Goal: Information Seeking & Learning: Find specific fact

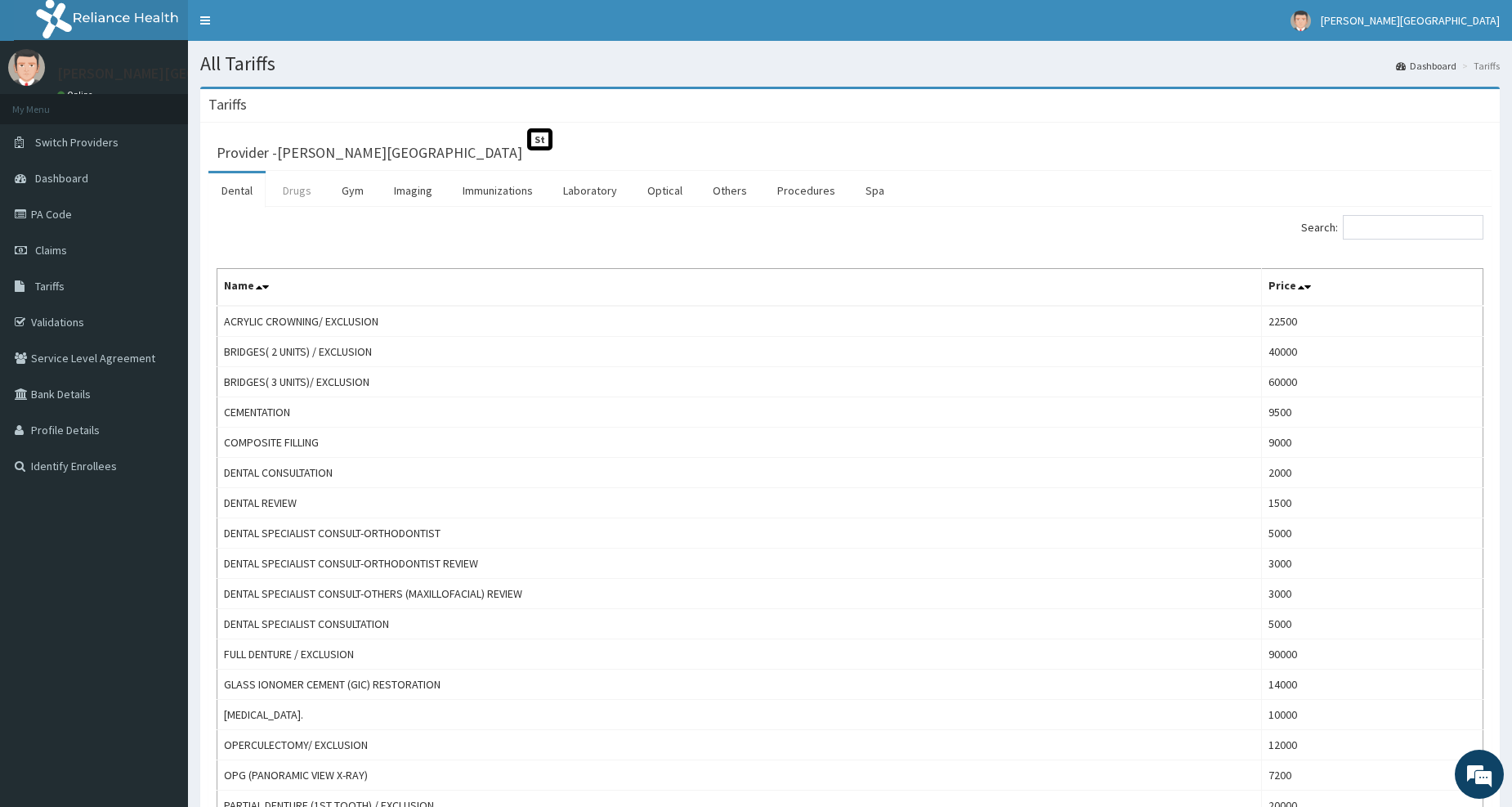
click at [306, 192] on link "Drugs" at bounding box center [297, 190] width 55 height 34
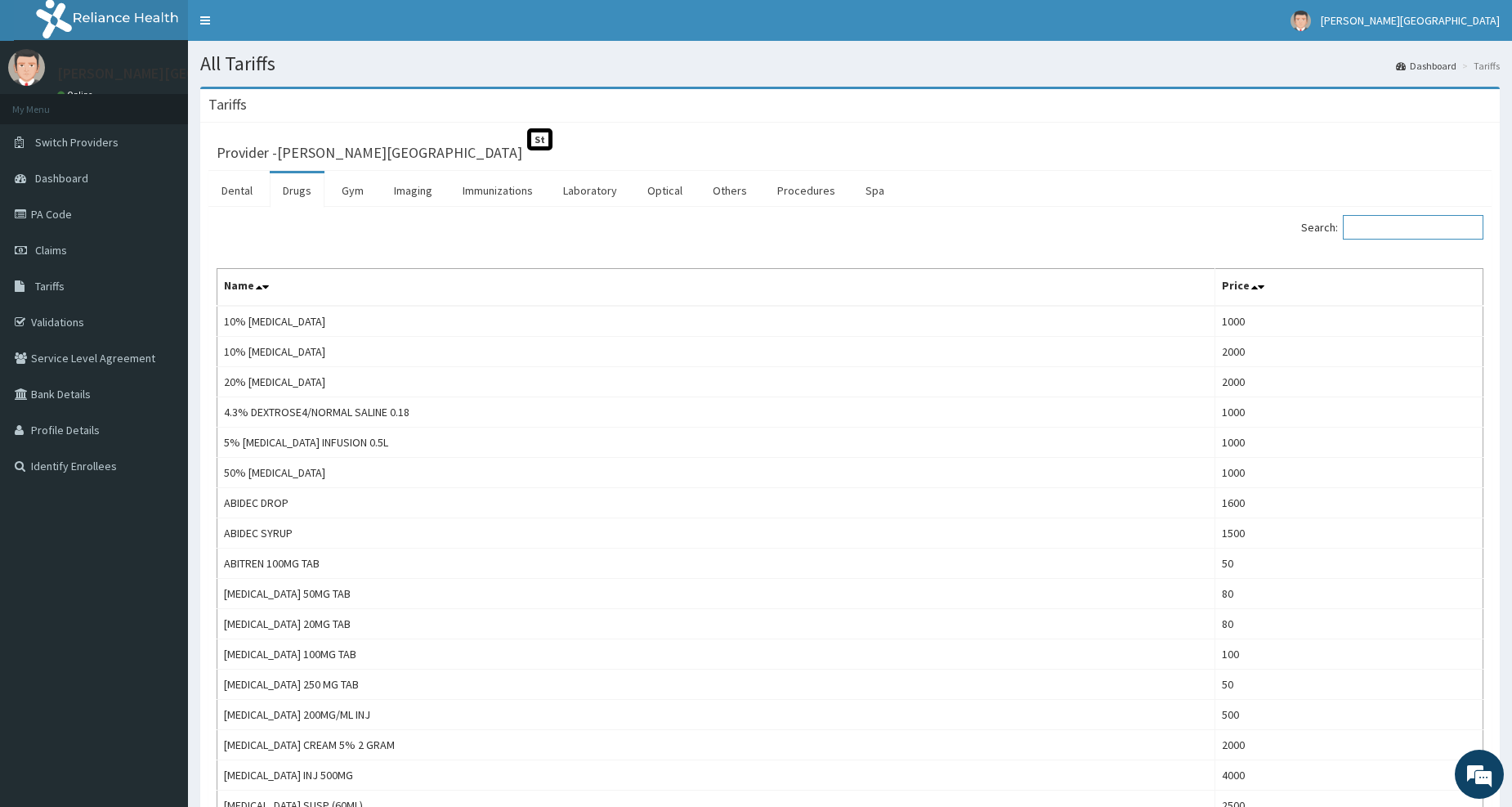
click at [1424, 226] on input "Search:" at bounding box center [1412, 227] width 140 height 24
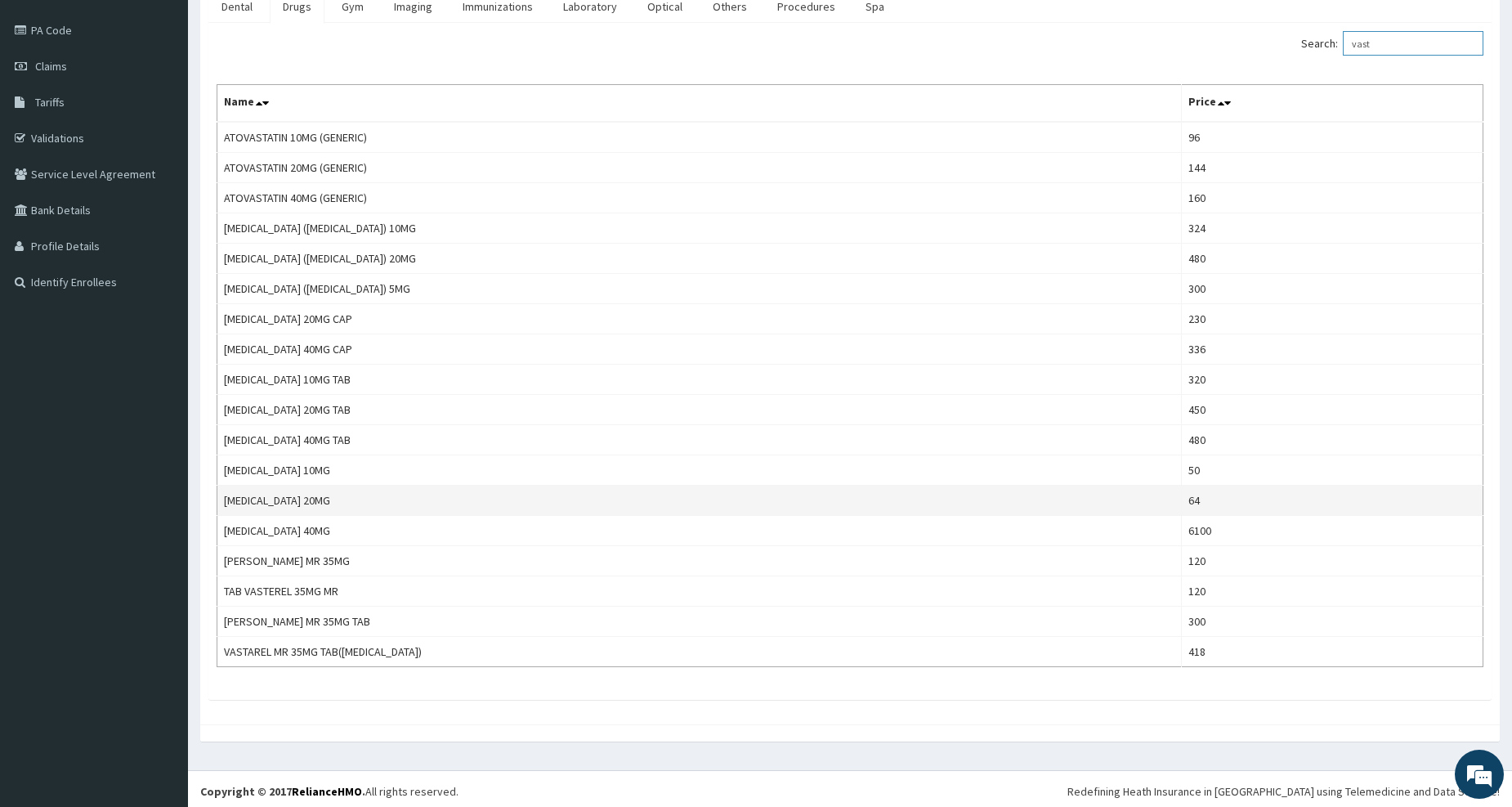
scroll to position [189, 0]
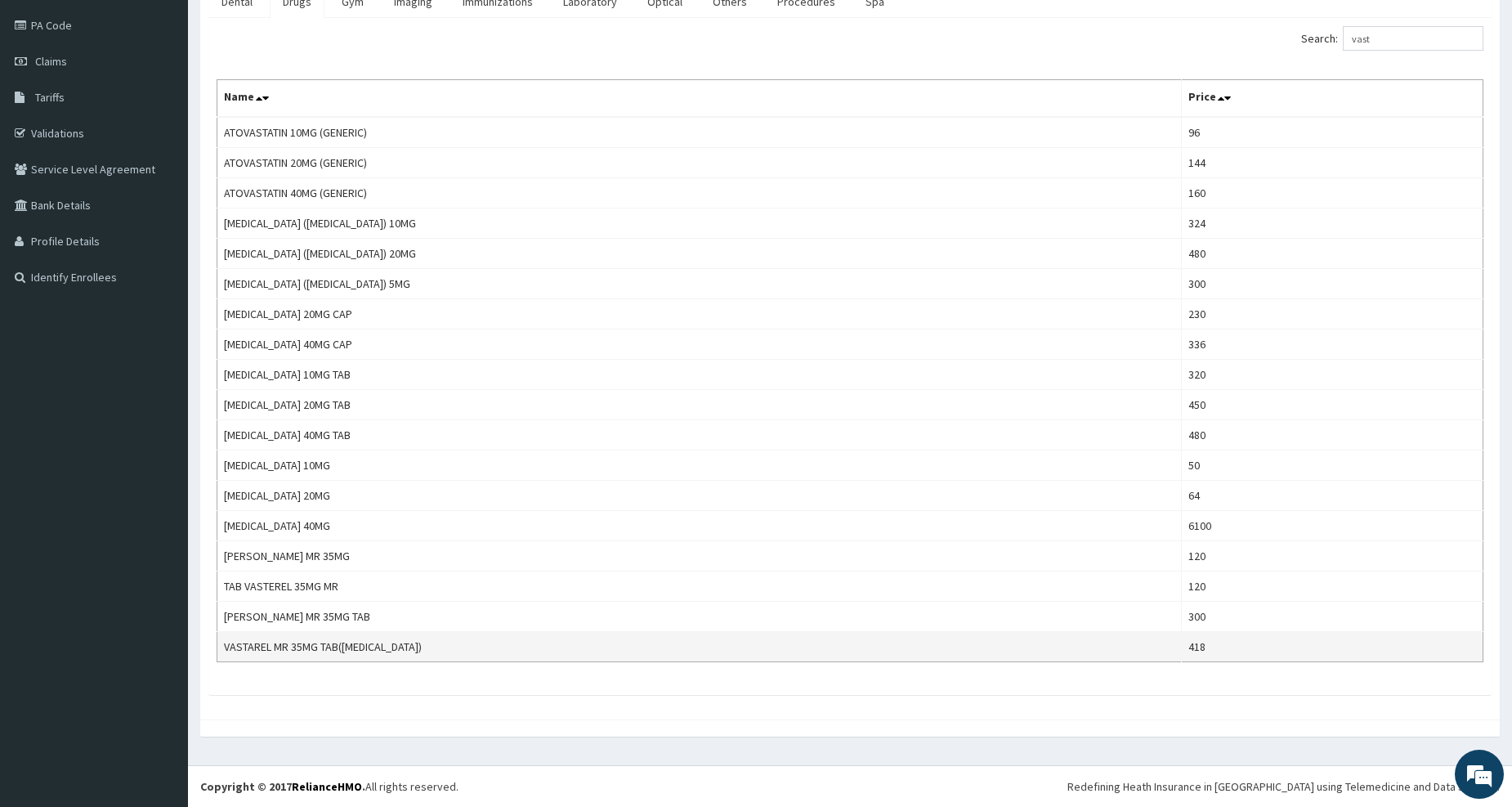
click at [269, 652] on td "VASTAREL MR 35MG TAB([MEDICAL_DATA])" at bounding box center [700, 647] width 964 height 30
copy td "VASTAREL MR 35MG TAB([MEDICAL_DATA])"
click at [1403, 36] on input "vast" at bounding box center [1412, 39] width 140 height 24
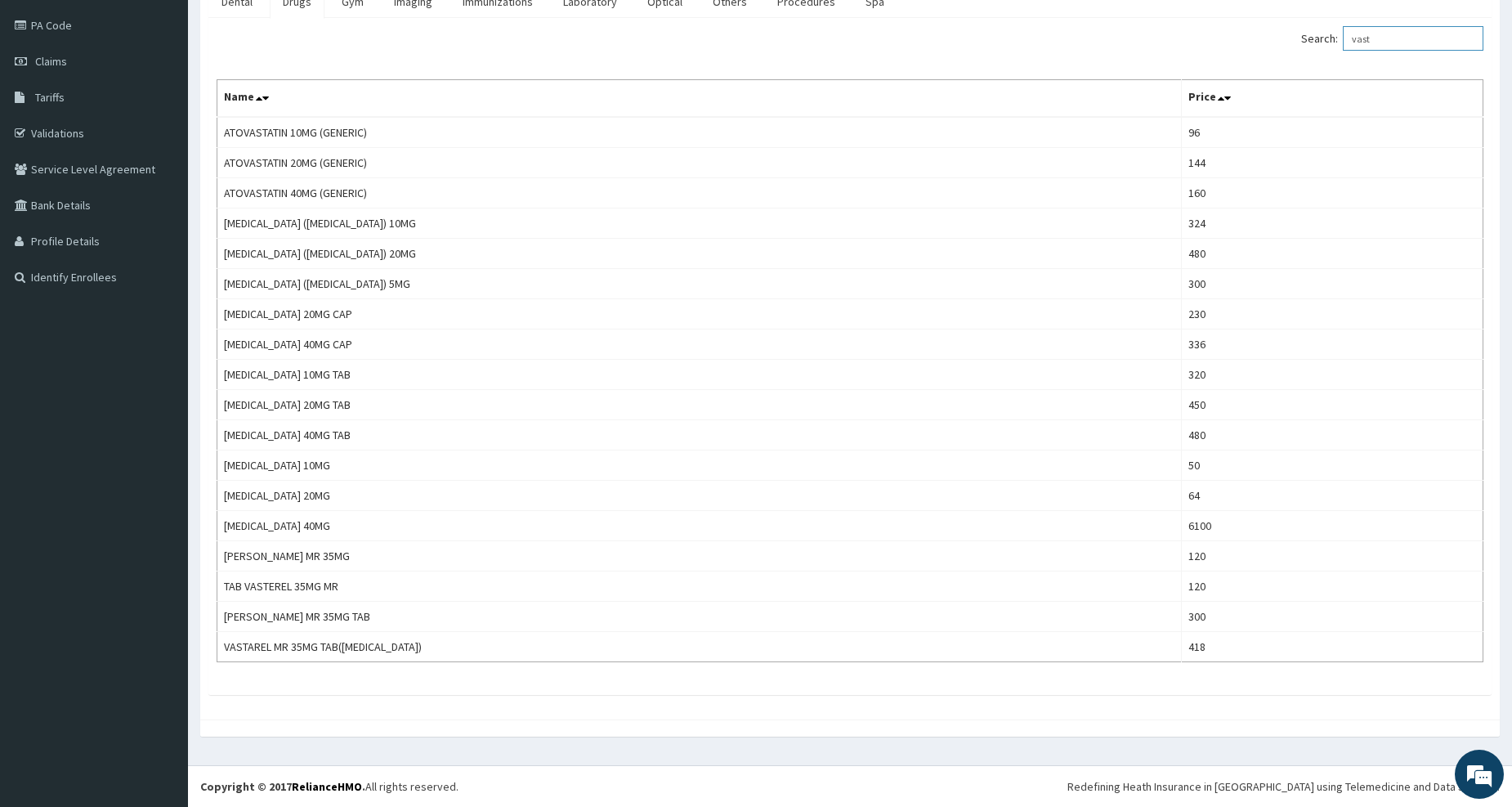
click at [1403, 36] on input "vast" at bounding box center [1412, 39] width 140 height 24
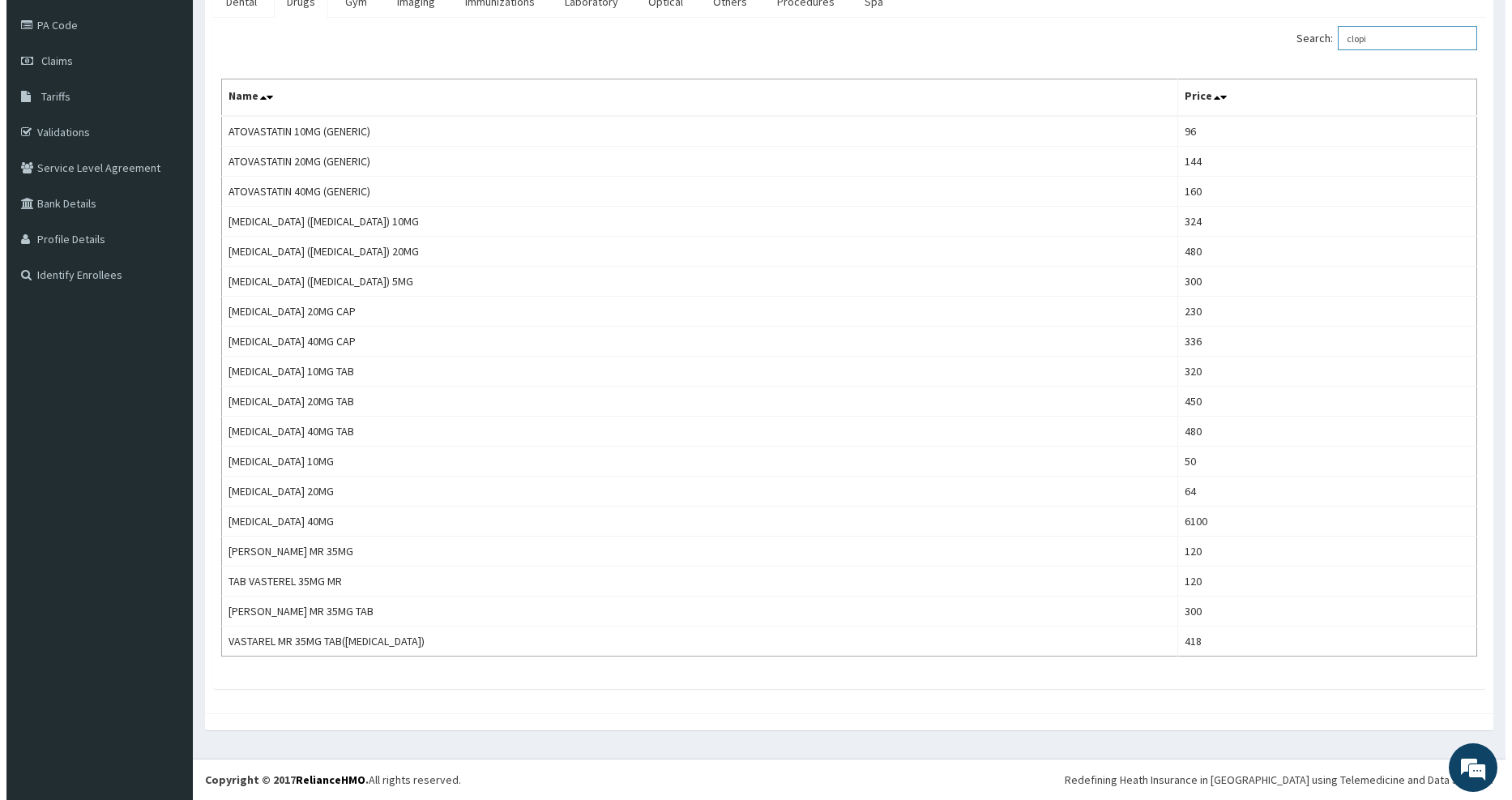
scroll to position [0, 0]
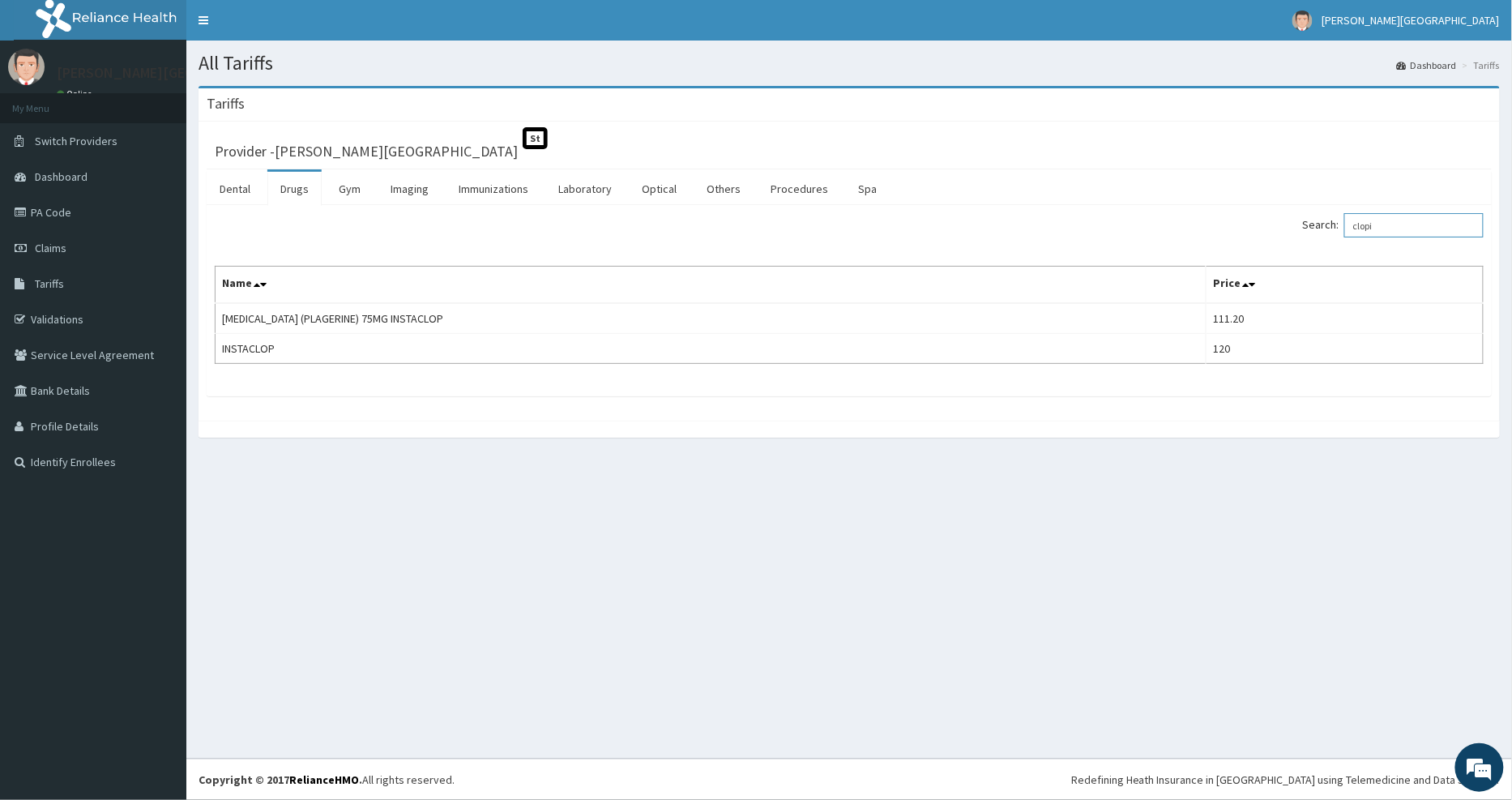
click at [1394, 225] on input "clopi" at bounding box center [1413, 225] width 139 height 24
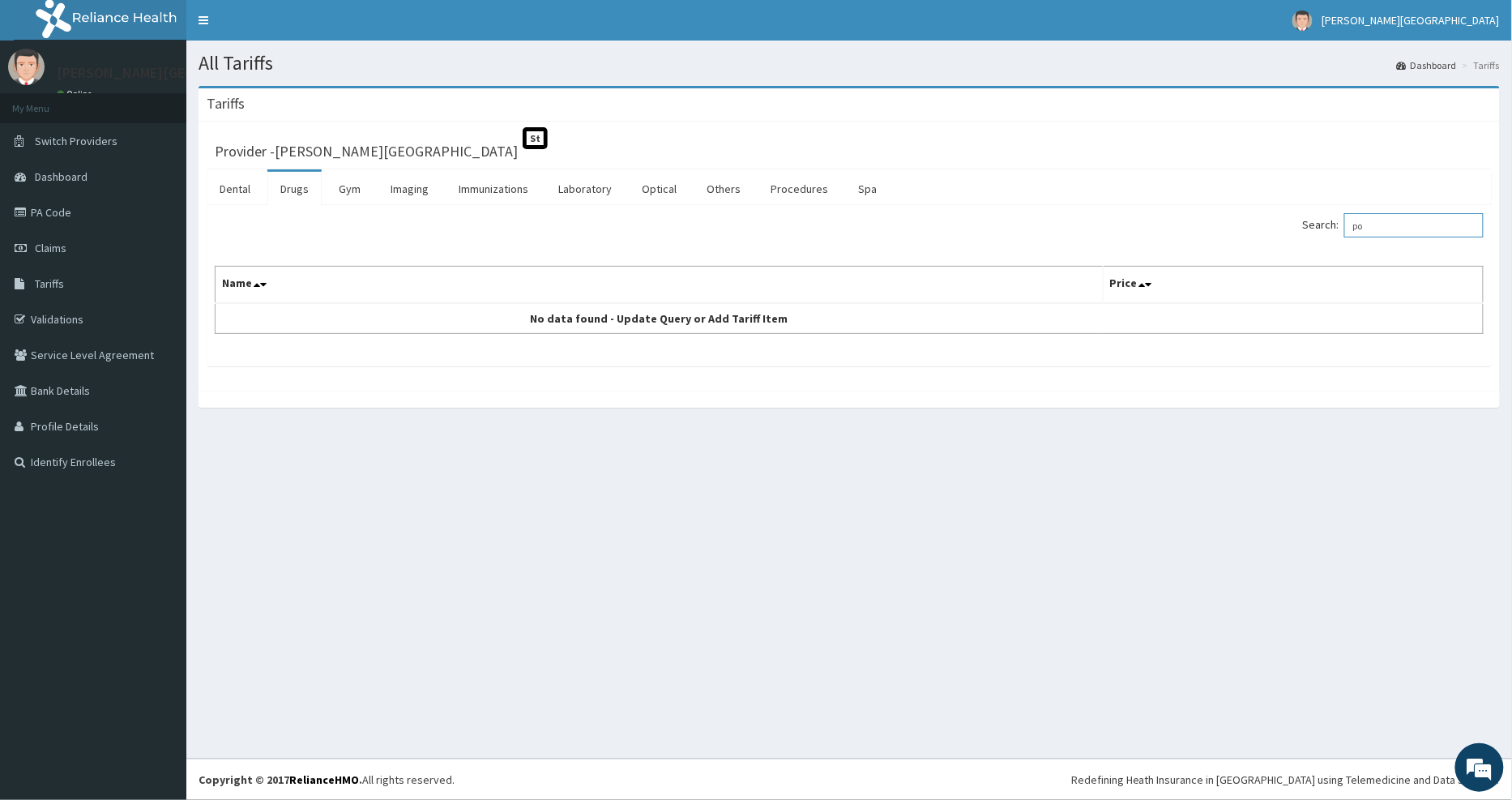
type input "p"
click at [1413, 224] on input "panolol" at bounding box center [1413, 225] width 139 height 24
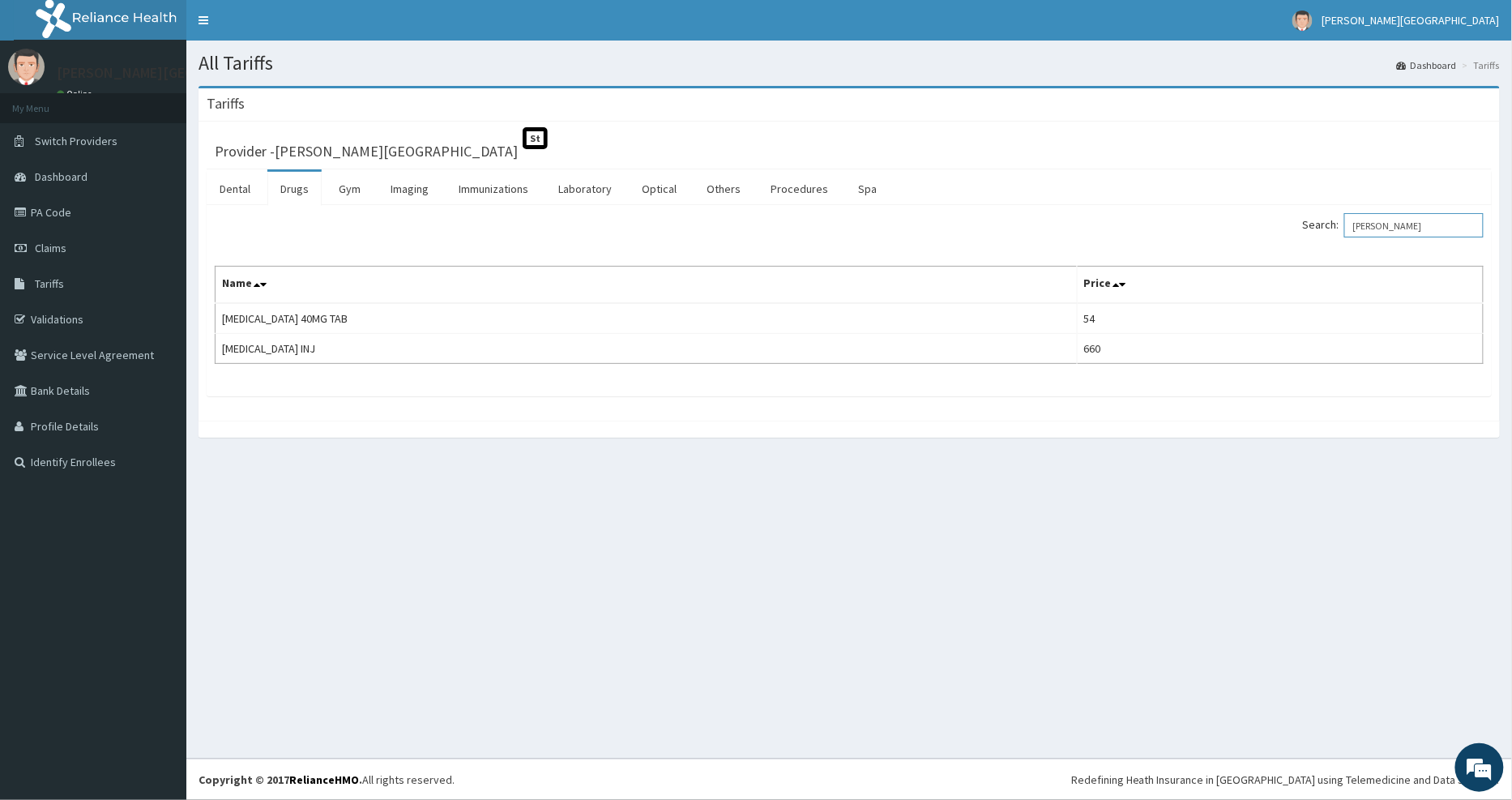
type input "[PERSON_NAME]"
click at [60, 204] on link "PA Code" at bounding box center [93, 212] width 187 height 35
